Goal: Information Seeking & Learning: Learn about a topic

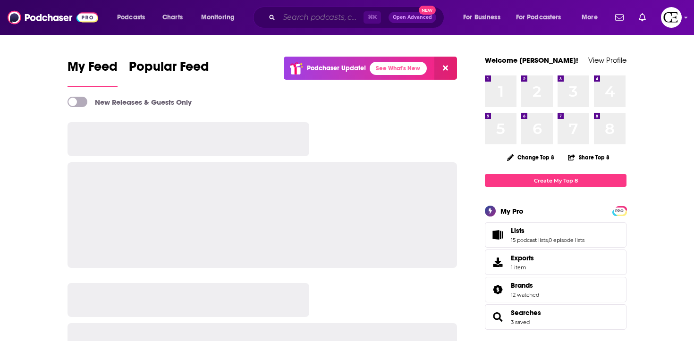
click at [331, 16] on input "Search podcasts, credits, & more..." at bounding box center [321, 17] width 85 height 15
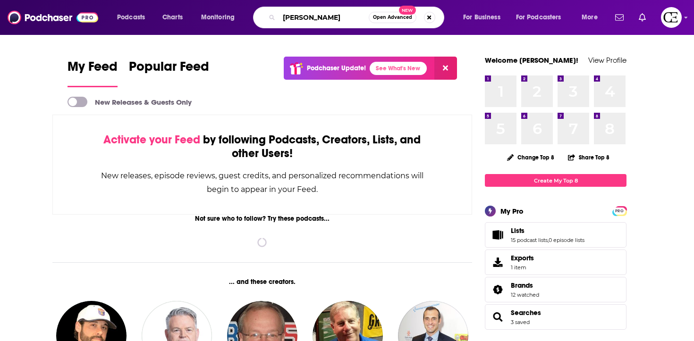
type input "[PERSON_NAME]"
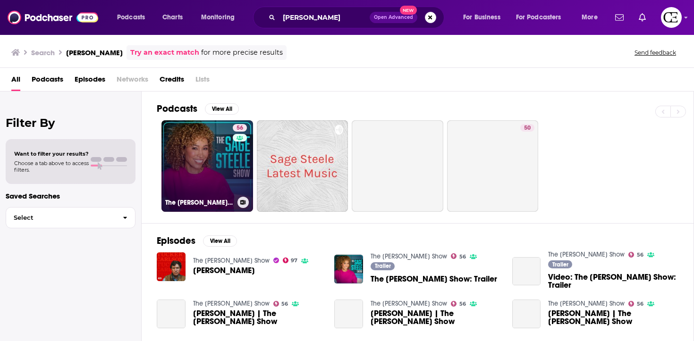
click at [222, 154] on link "56 The [PERSON_NAME] Show" at bounding box center [208, 166] width 92 height 92
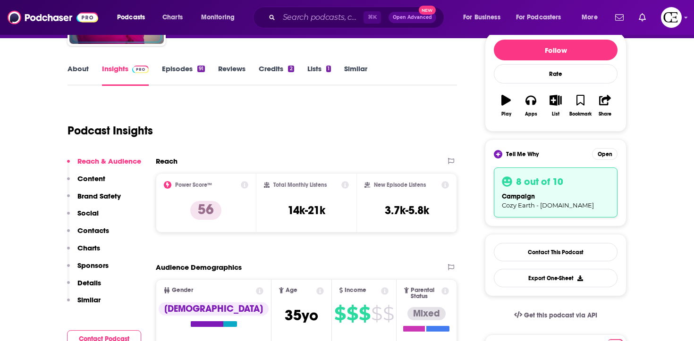
scroll to position [115, 0]
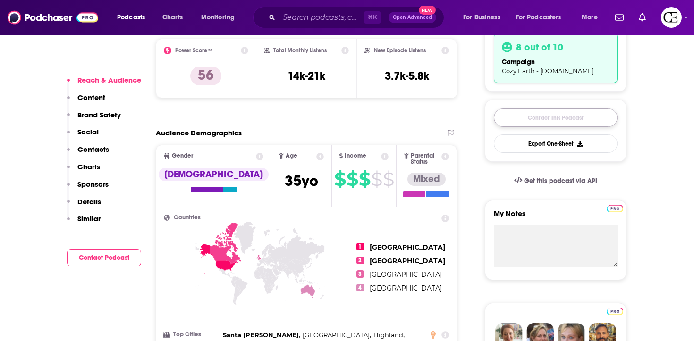
click at [542, 123] on link "Contact This Podcast" at bounding box center [556, 118] width 124 height 18
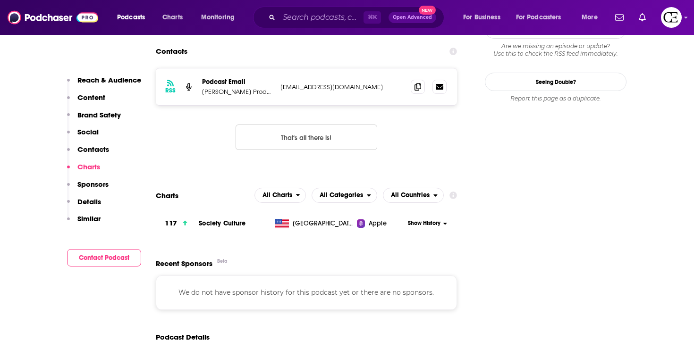
scroll to position [947, 0]
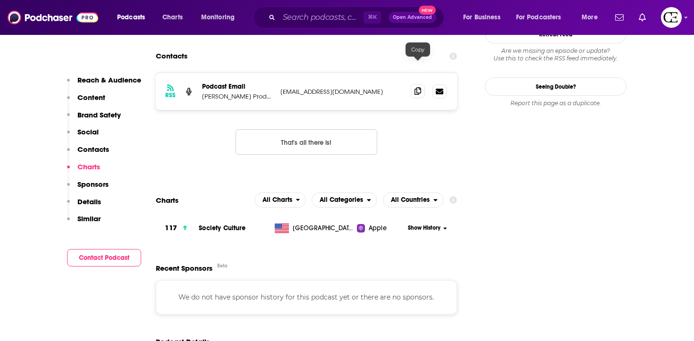
click at [422, 84] on span at bounding box center [418, 91] width 14 height 14
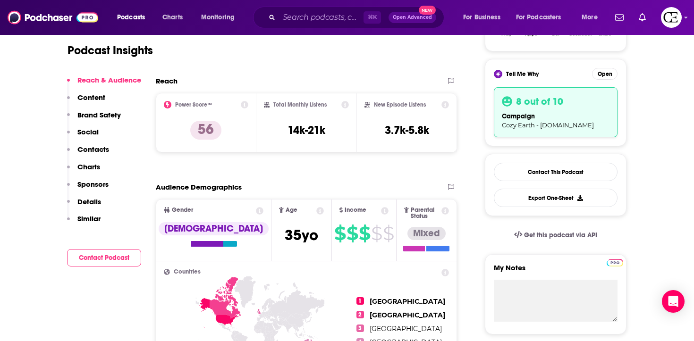
scroll to position [0, 0]
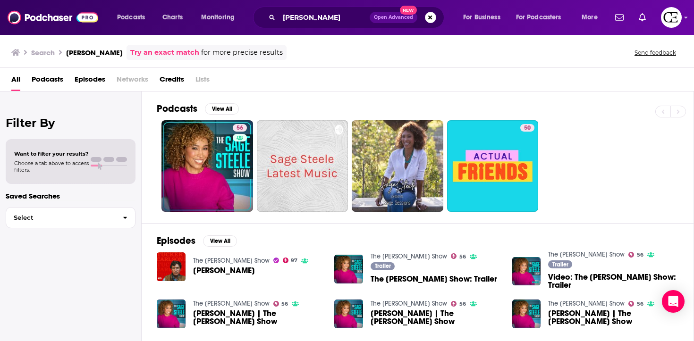
click at [329, 0] on div "Podcasts Charts Monitoring [PERSON_NAME] Open Advanced New For Business For Pod…" at bounding box center [347, 17] width 694 height 35
click at [329, 9] on div "[PERSON_NAME] Open Advanced New" at bounding box center [348, 18] width 191 height 22
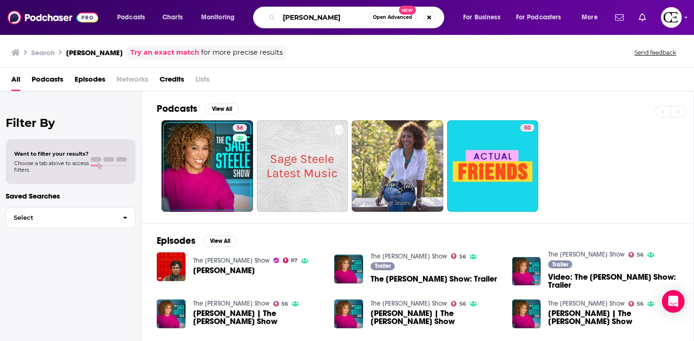
drag, startPoint x: 328, startPoint y: 19, endPoint x: 229, endPoint y: 18, distance: 98.7
click at [229, 18] on div "Podcasts Charts Monitoring [PERSON_NAME] Open Advanced New For Business For Pod…" at bounding box center [359, 18] width 496 height 22
type input "[PERSON_NAME]"
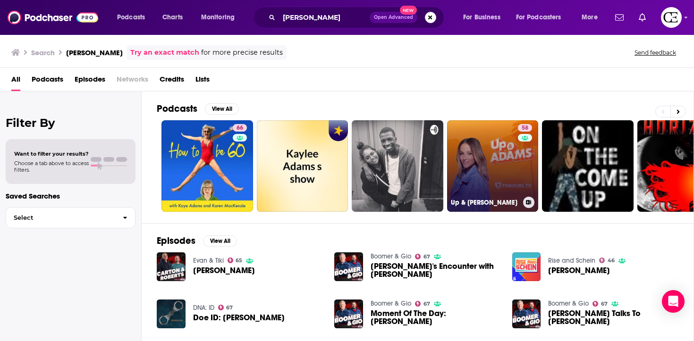
click at [476, 155] on link "58 Up & [PERSON_NAME]" at bounding box center [493, 166] width 92 height 92
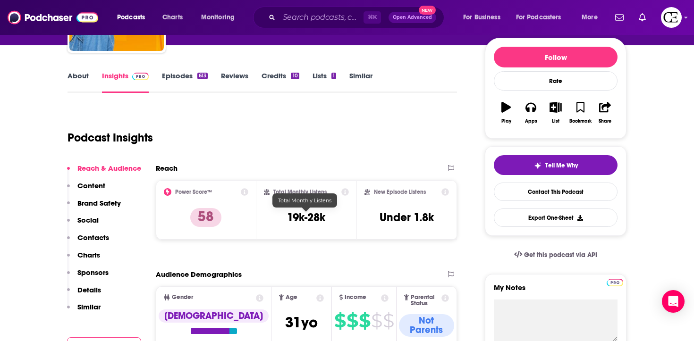
scroll to position [110, 0]
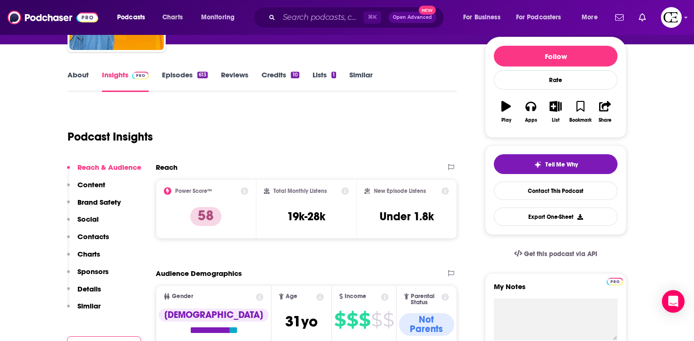
click at [244, 190] on icon at bounding box center [245, 191] width 8 height 8
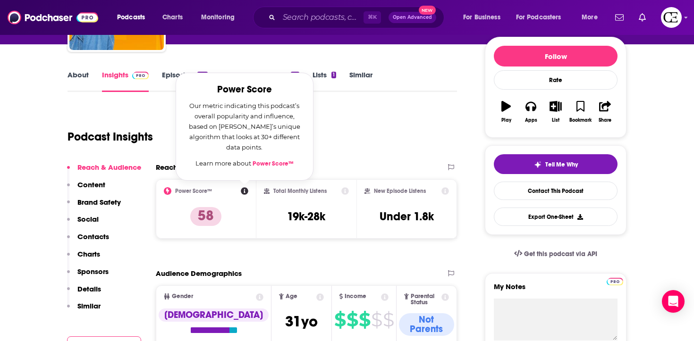
click at [244, 190] on icon at bounding box center [245, 191] width 8 height 8
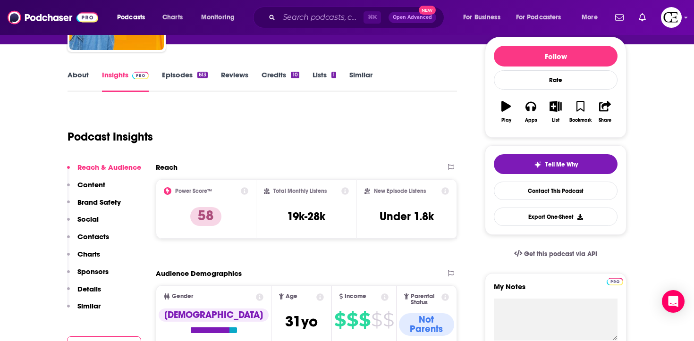
click at [409, 157] on div "Podcast Insights" at bounding box center [263, 135] width 390 height 56
click at [521, 164] on button "Tell Me Why" at bounding box center [556, 164] width 124 height 20
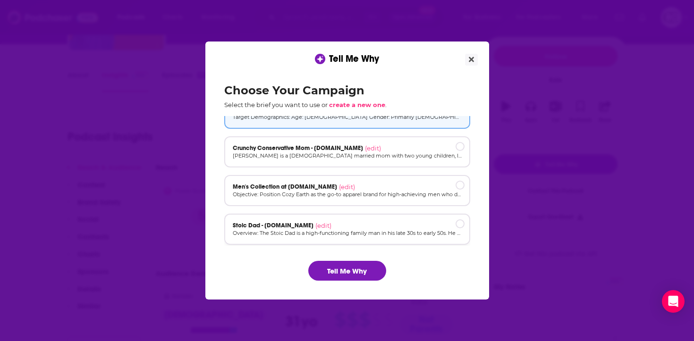
scroll to position [0, 0]
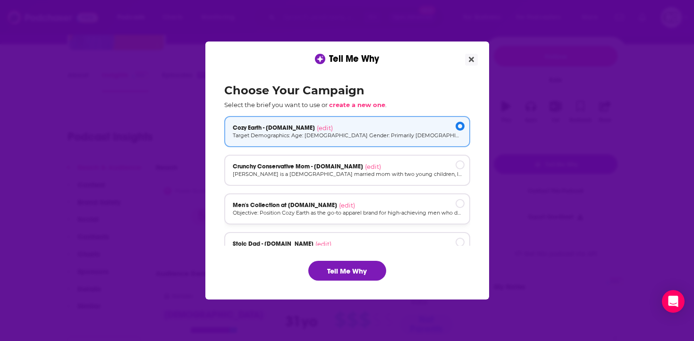
click at [342, 212] on p "Objective: Position Cozy Earth as the go-to apparel brand for high-achieving me…" at bounding box center [347, 213] width 229 height 8
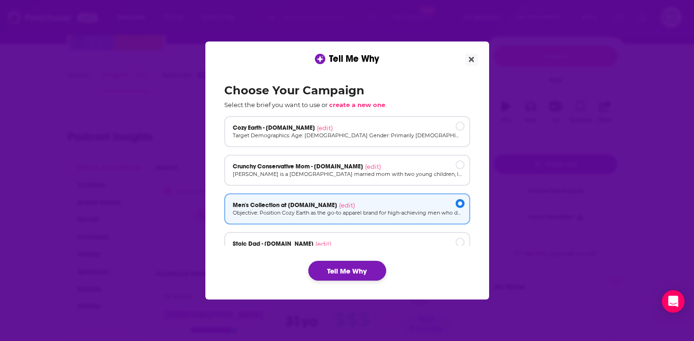
click at [343, 269] on button "Tell Me Why" at bounding box center [347, 271] width 78 height 20
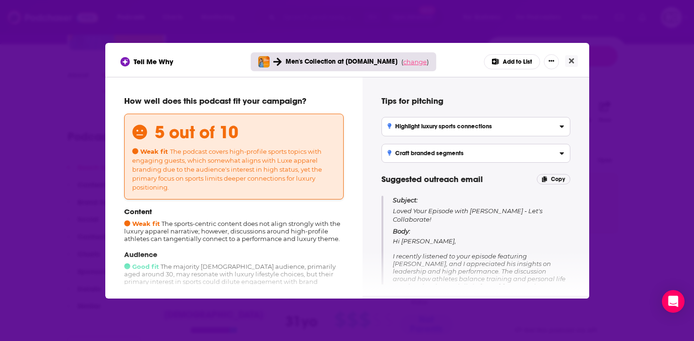
click at [417, 65] on span "change" at bounding box center [415, 62] width 24 height 8
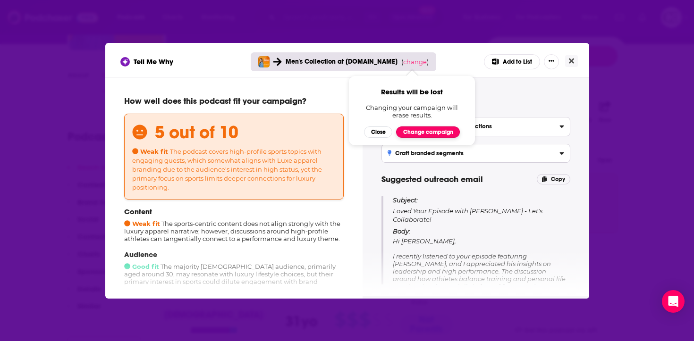
click at [414, 132] on button "Change campaign" at bounding box center [428, 132] width 64 height 11
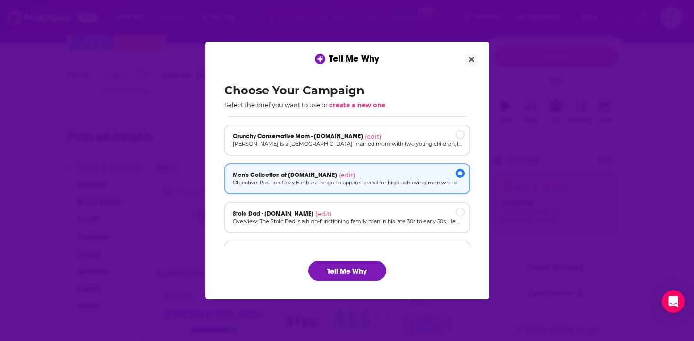
scroll to position [36, 0]
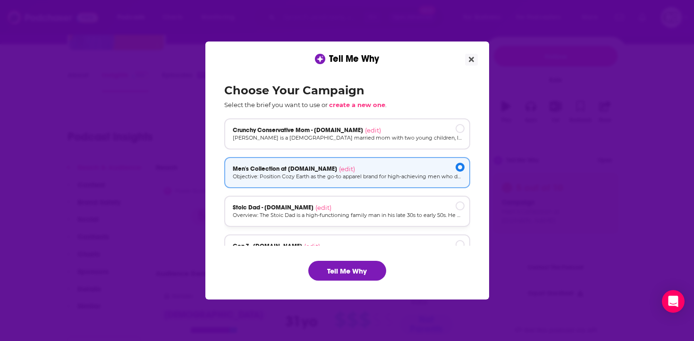
click at [355, 216] on p "Overview: The Stoic Dad is a high-functioning family man in his late 30s to ear…" at bounding box center [347, 216] width 229 height 8
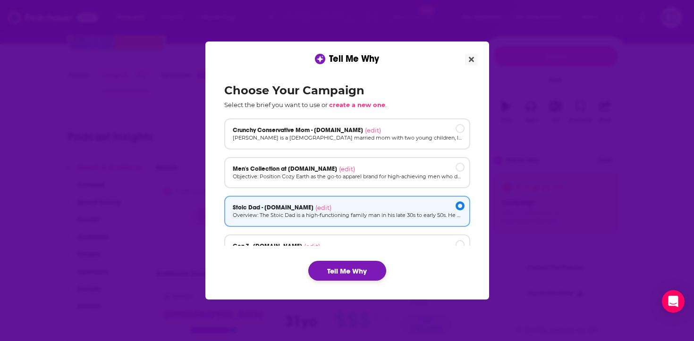
click at [366, 273] on button "Tell Me Why" at bounding box center [347, 271] width 78 height 20
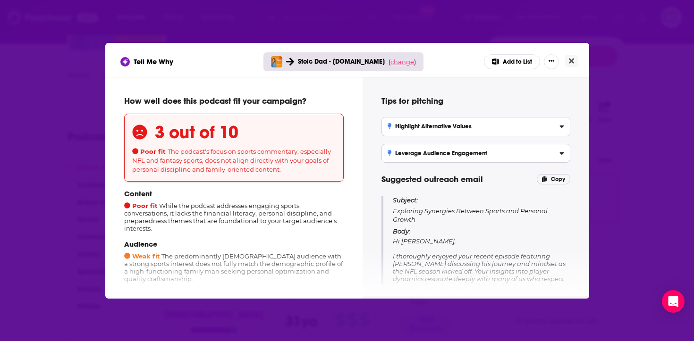
click at [397, 63] on span "change" at bounding box center [403, 62] width 24 height 8
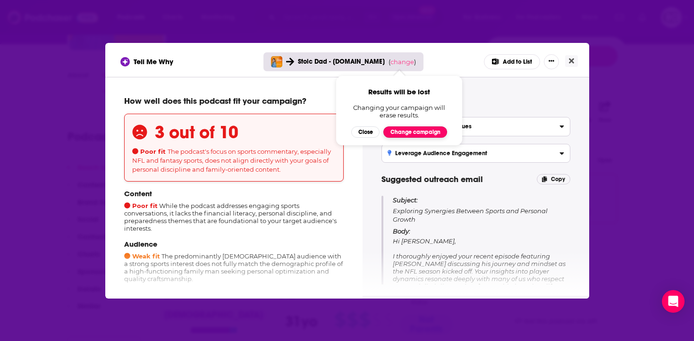
click at [417, 127] on button "Change campaign" at bounding box center [415, 132] width 64 height 11
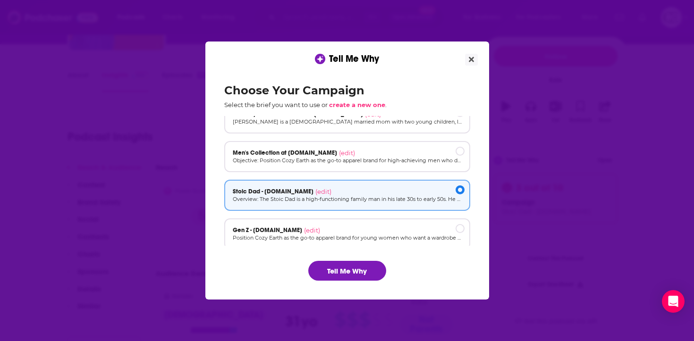
scroll to position [64, 0]
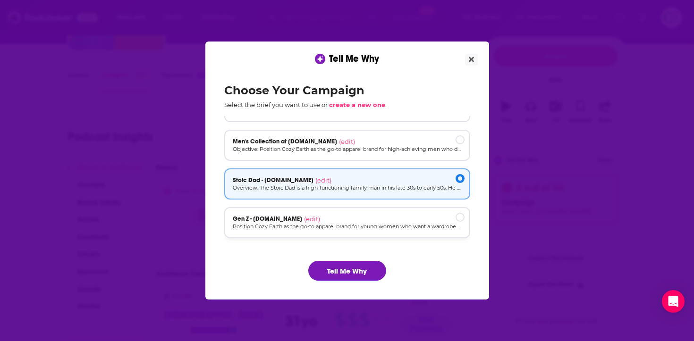
click at [366, 220] on div "Gen Z - [DOMAIN_NAME] (edit)" at bounding box center [347, 219] width 229 height 8
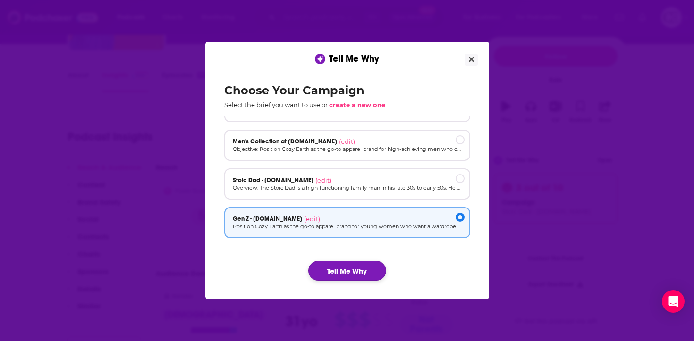
click at [354, 269] on button "Tell Me Why" at bounding box center [347, 271] width 78 height 20
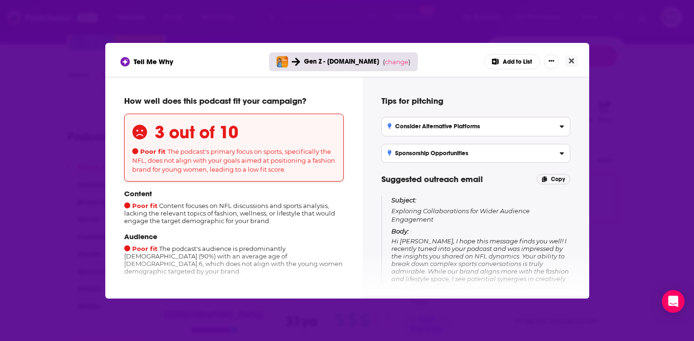
click at [572, 68] on div "Tell Me Why Gen Z - [DOMAIN_NAME] ( change ) Add to List" at bounding box center [347, 61] width 454 height 15
click at [572, 64] on icon "Close" at bounding box center [571, 61] width 5 height 8
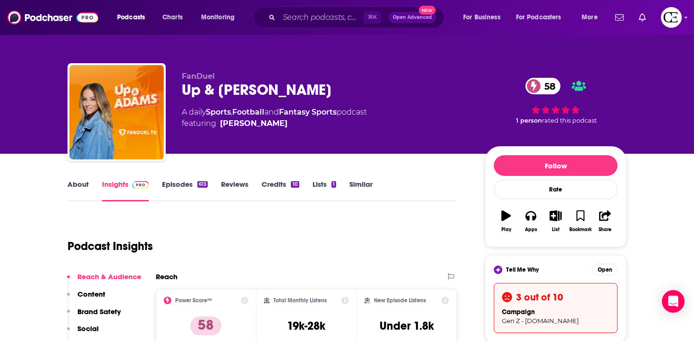
scroll to position [110, 0]
